Goal: Information Seeking & Learning: Learn about a topic

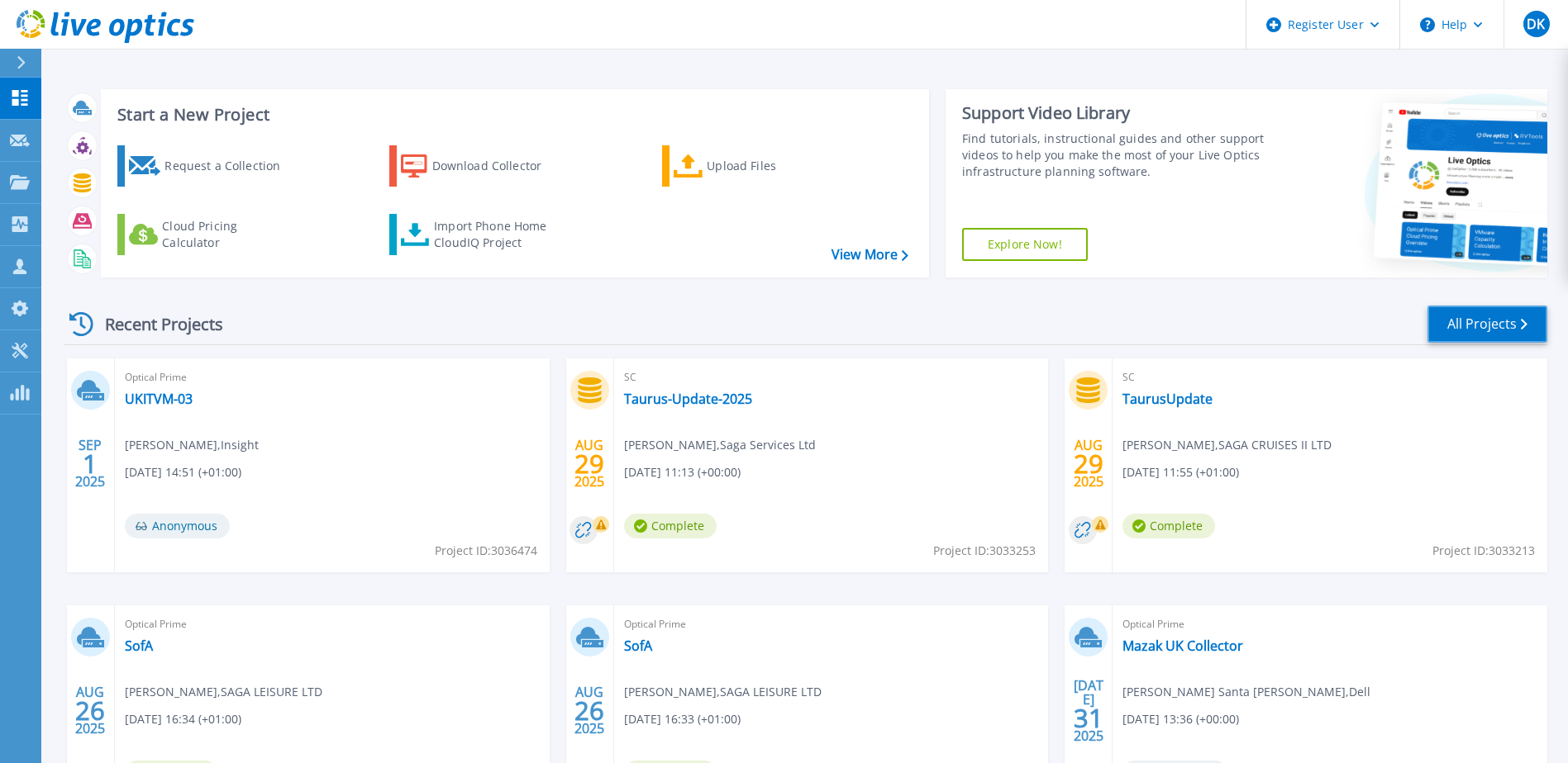
click at [1485, 322] on link "All Projects" at bounding box center [1488, 323] width 120 height 37
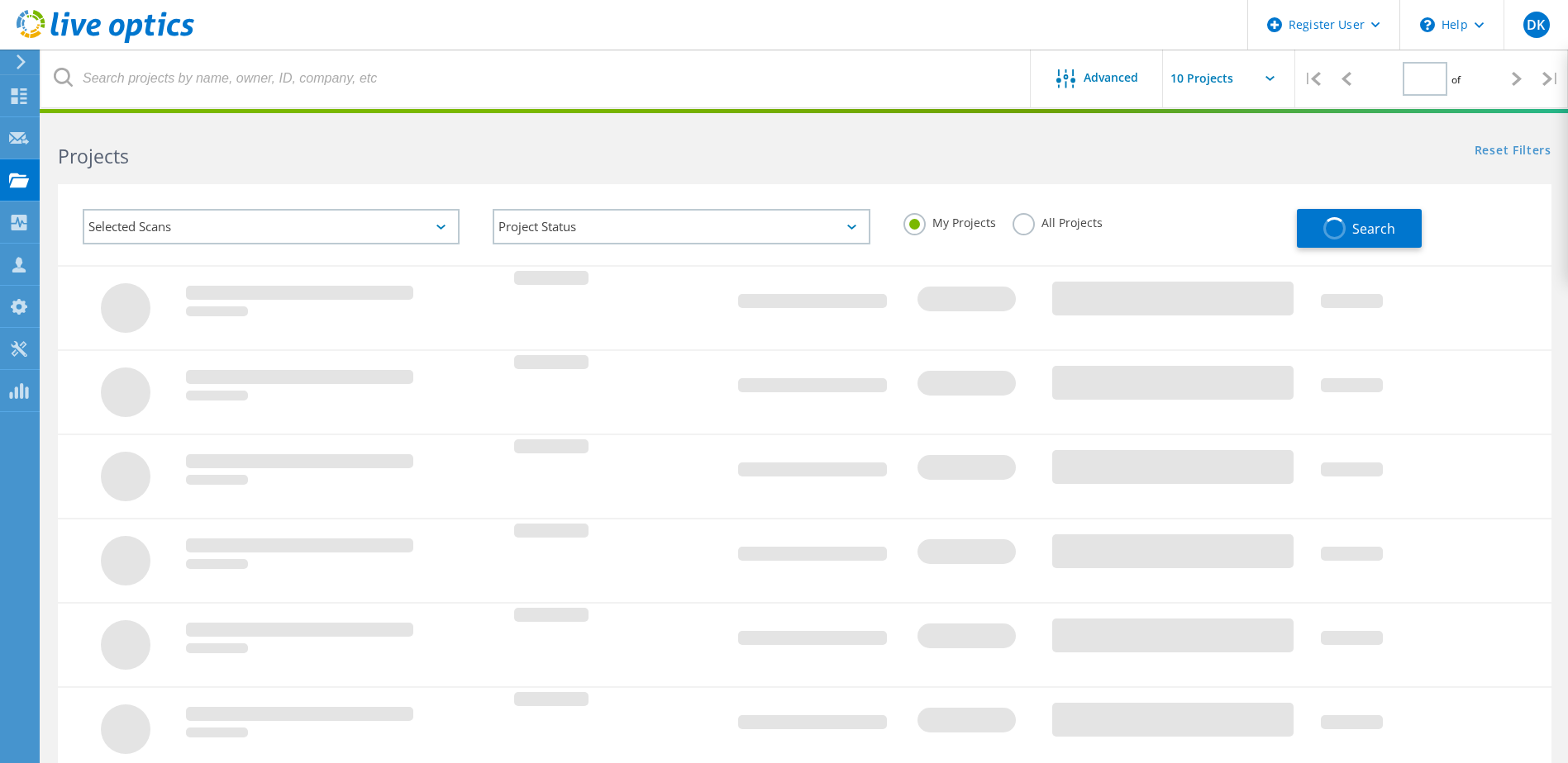
type input "1"
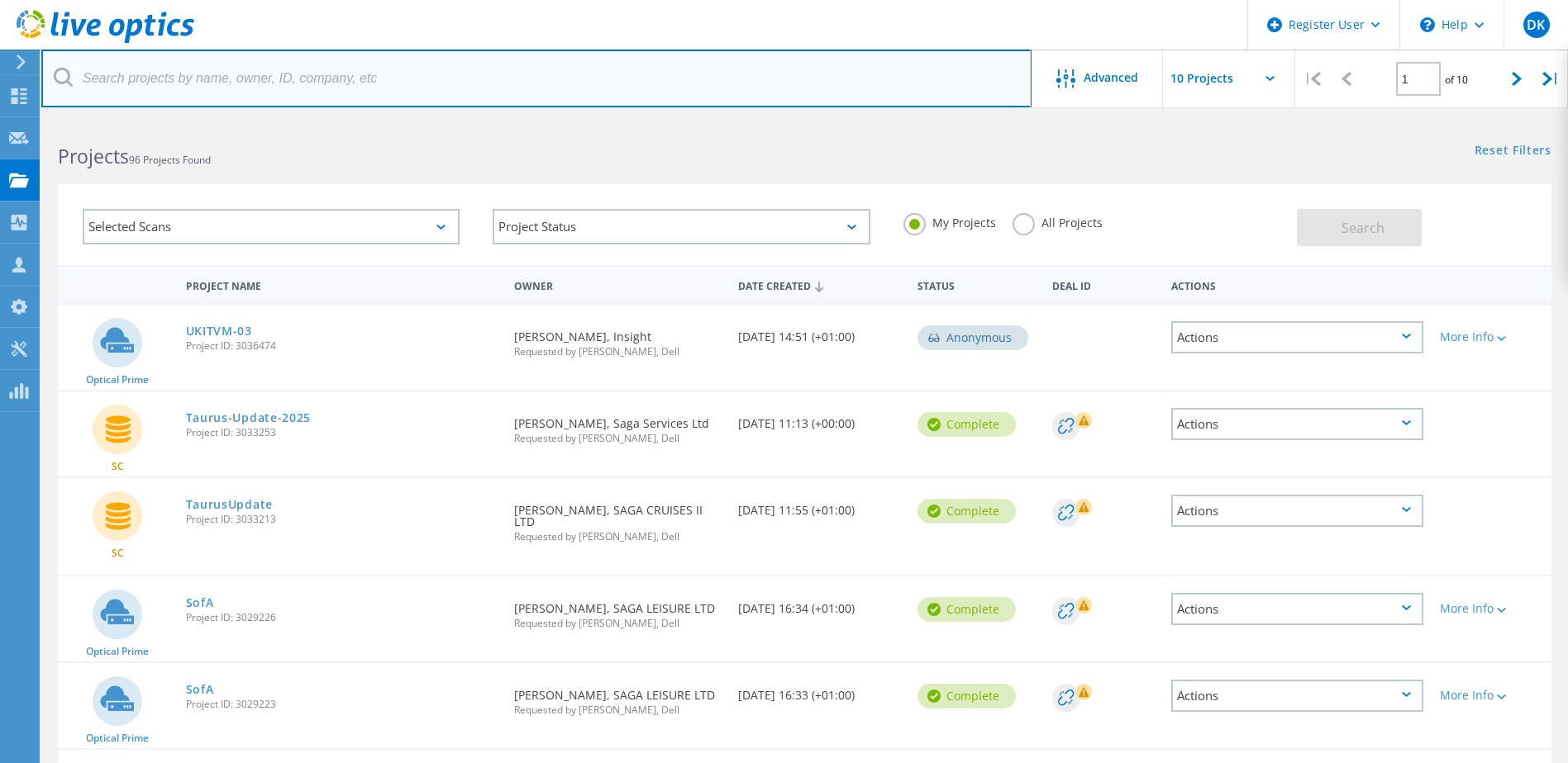
click at [252, 81] on input "text" at bounding box center [536, 79] width 990 height 58
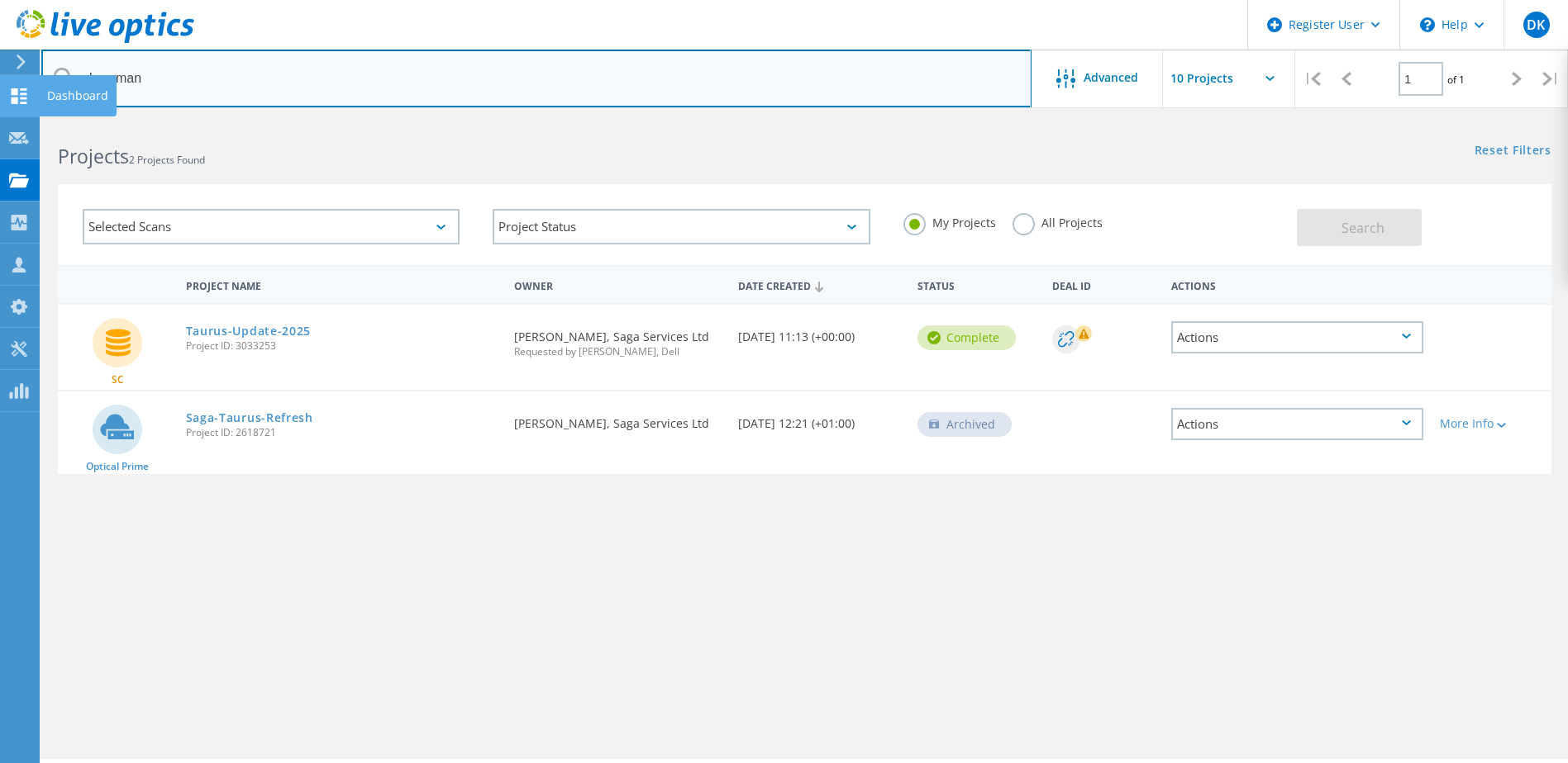
drag, startPoint x: 217, startPoint y: 74, endPoint x: 22, endPoint y: 99, distance: 196.6
click at [22, 120] on div "Register User \n Help Explore Helpful Articles Contact Support DK Dell User Dav…" at bounding box center [784, 464] width 1568 height 689
type input "s"
click at [252, 97] on input "s" at bounding box center [536, 79] width 990 height 58
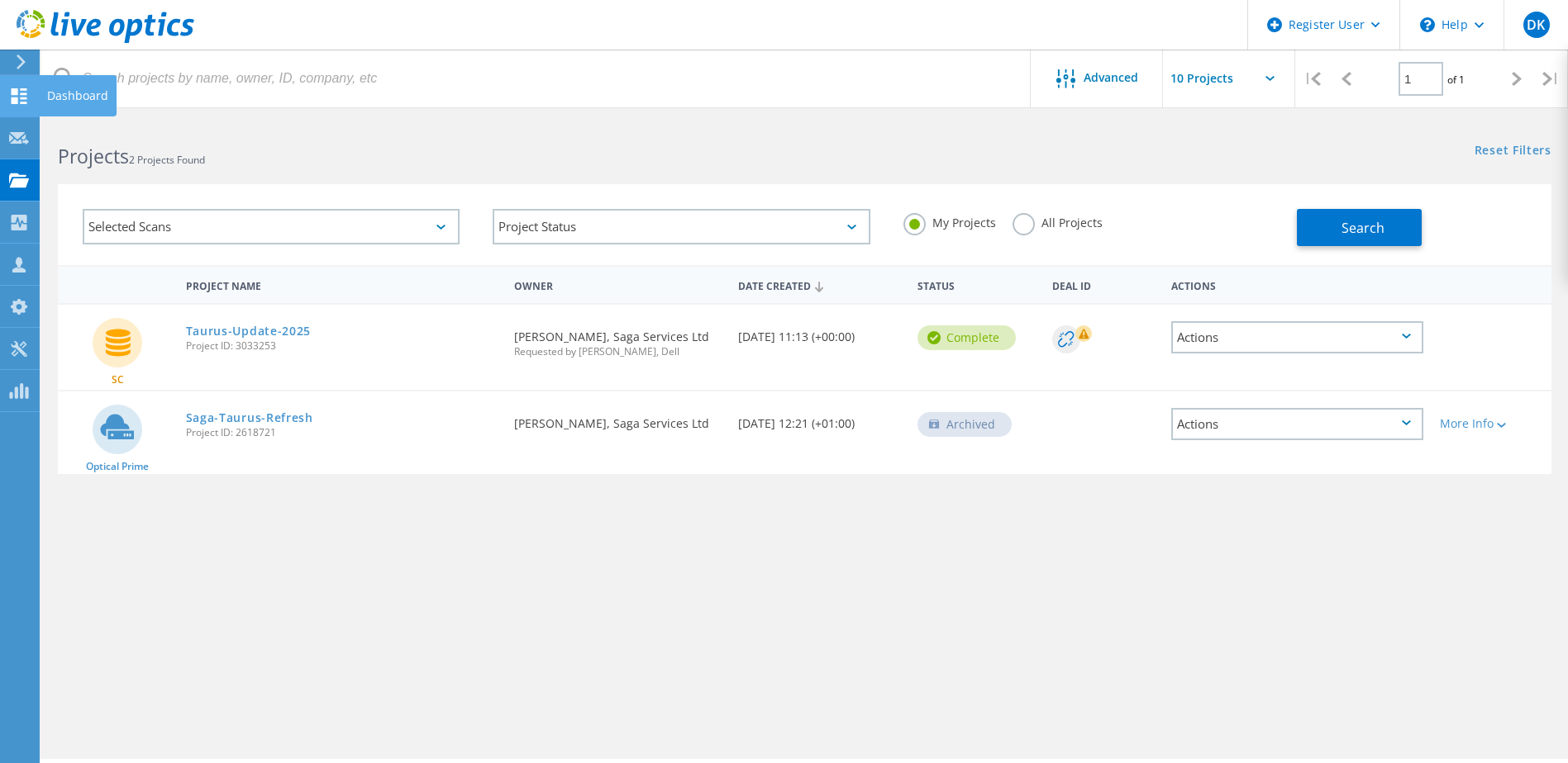
click at [17, 98] on use at bounding box center [20, 96] width 15 height 15
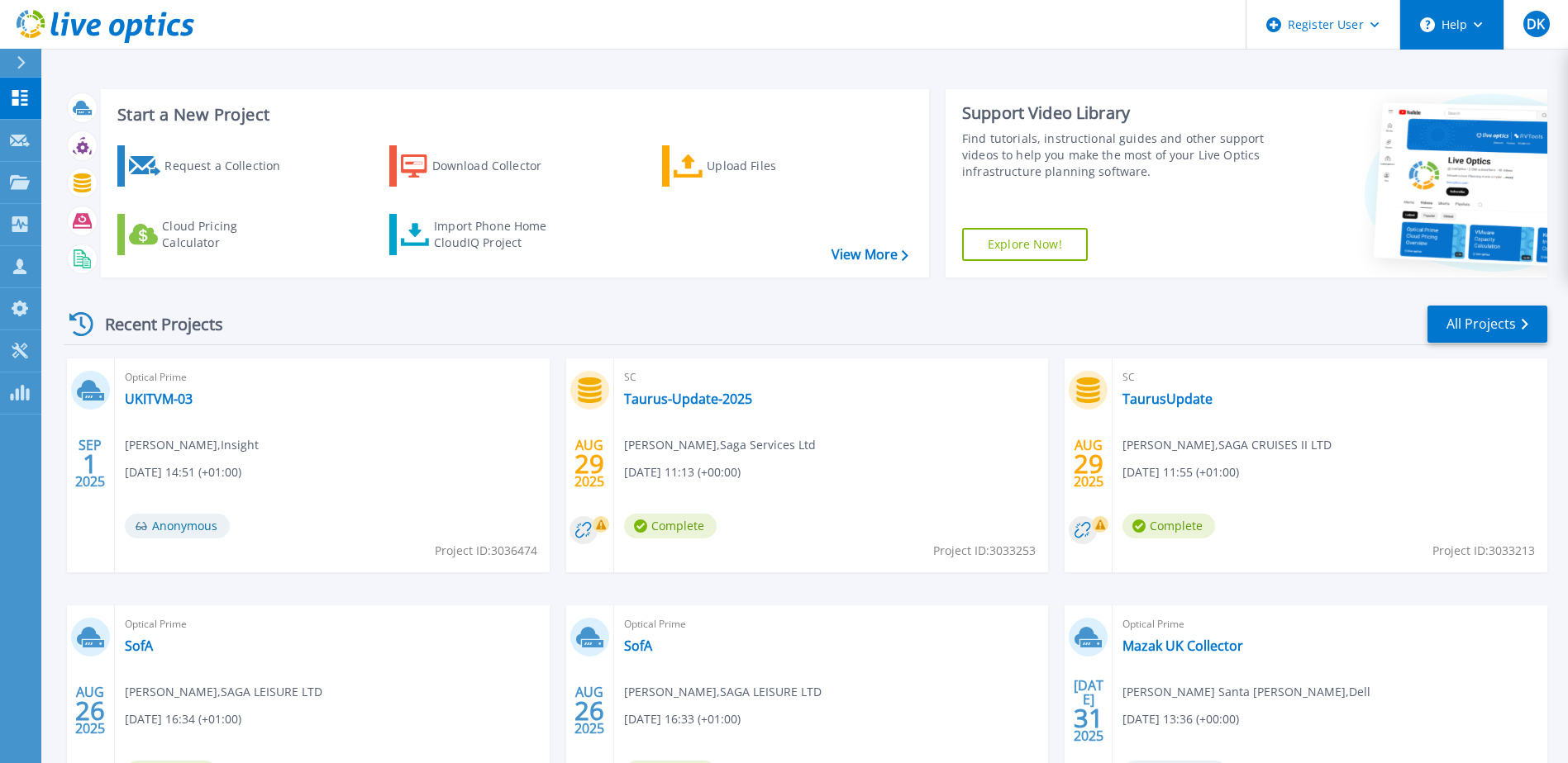
click at [1451, 25] on button "Help" at bounding box center [1452, 25] width 104 height 50
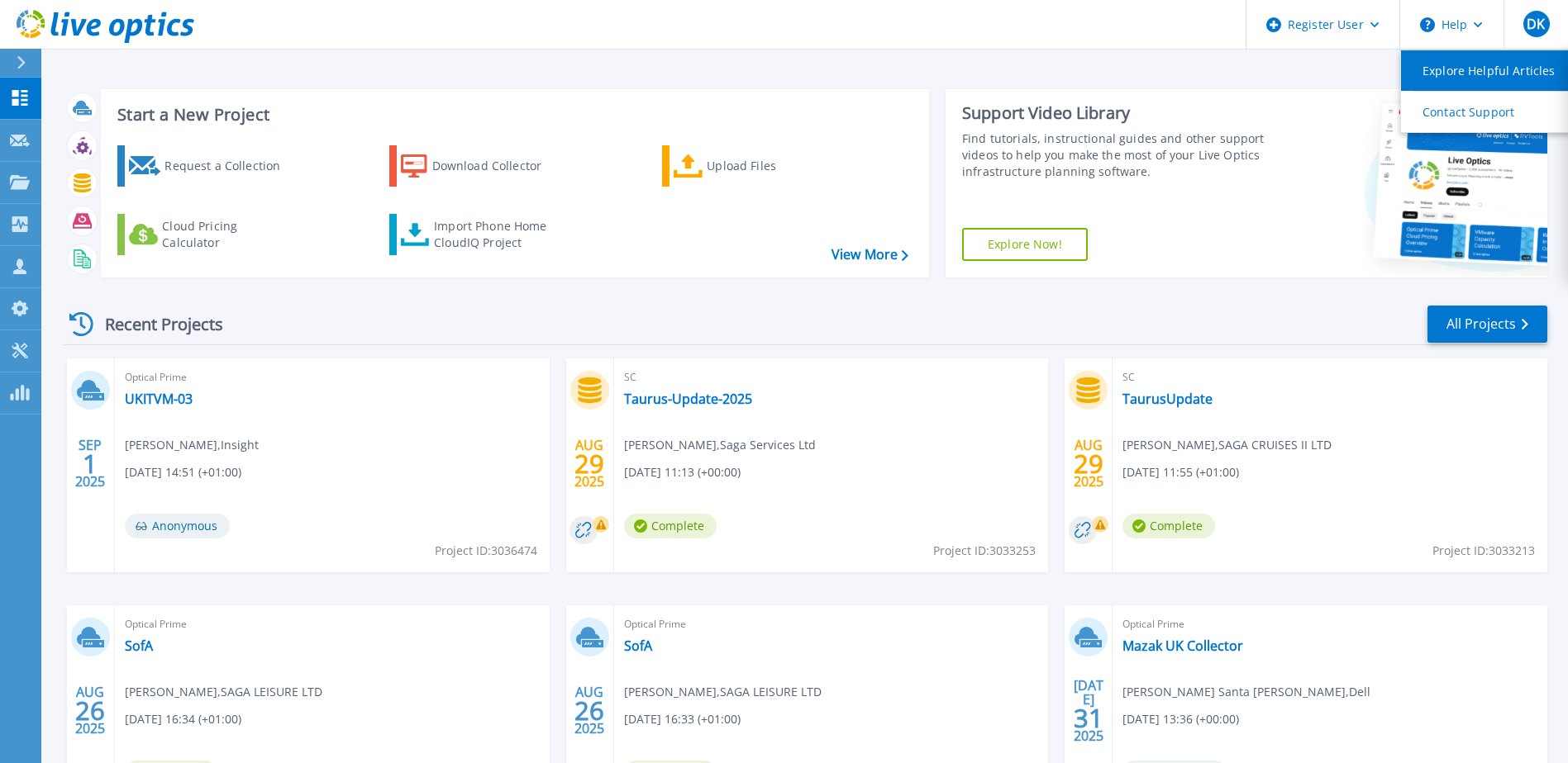
click at [1493, 74] on link "Explore Helpful Articles" at bounding box center [1493, 70] width 184 height 40
